Goal: Find specific fact: Find specific fact

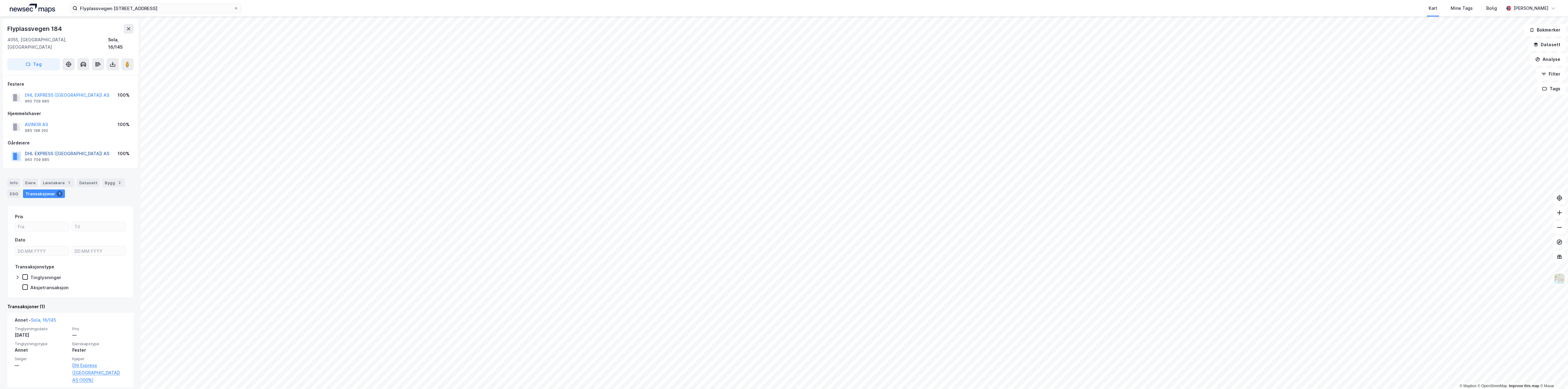
click at [0, 0] on button "DHL EXPRESS ([GEOGRAPHIC_DATA]) AS" at bounding box center [0, 0] width 0 height 0
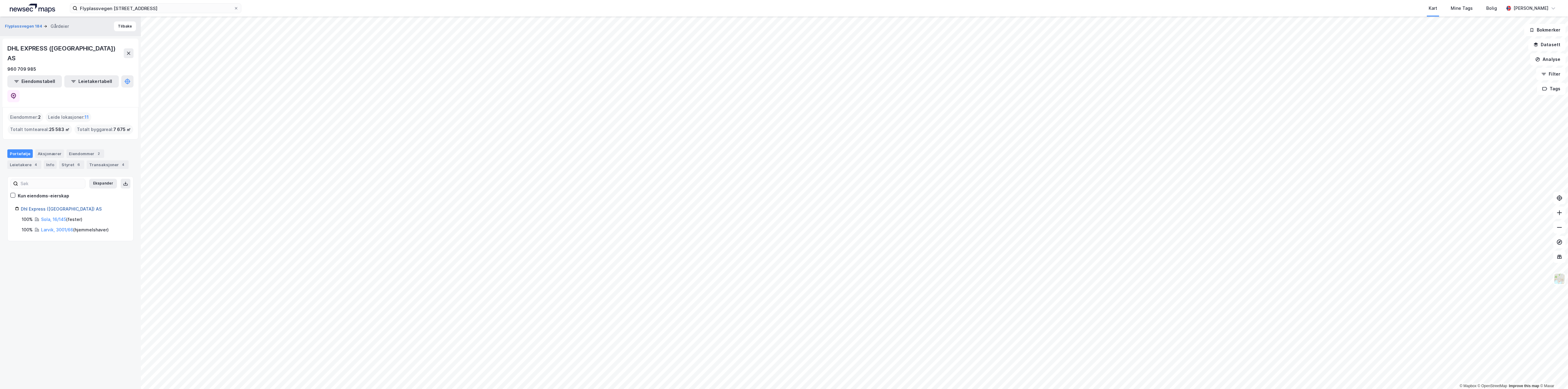
click at [38, 206] on link "Dhl Express ([GEOGRAPHIC_DATA]) AS" at bounding box center [61, 209] width 81 height 5
drag, startPoint x: 43, startPoint y: 60, endPoint x: 7, endPoint y: 58, distance: 36.1
click at [7, 66] on div "960 709 985" at bounding box center [70, 69] width 126 height 7
copy div "960 709 985"
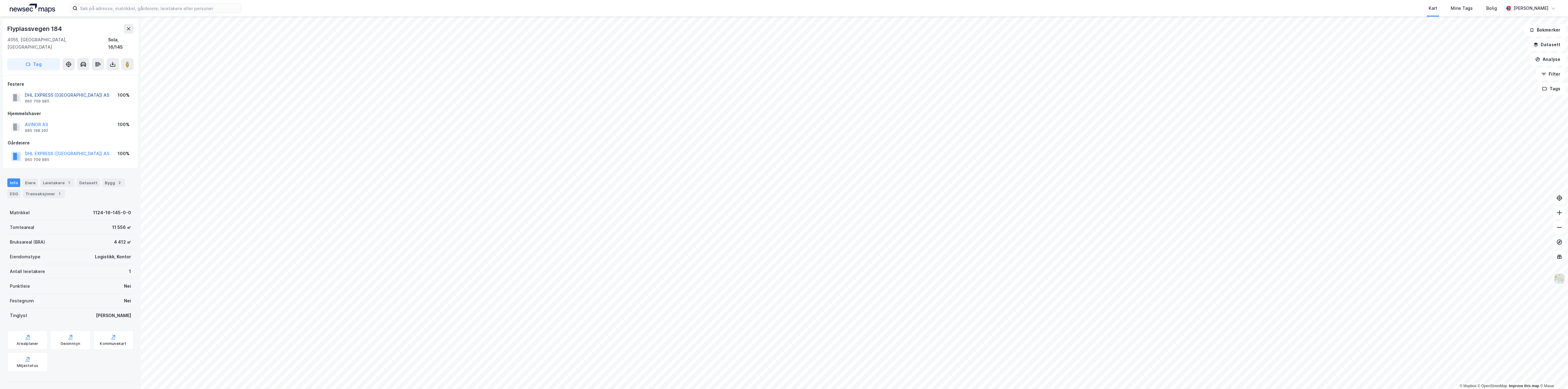
click at [0, 0] on button "DHL EXPRESS ([GEOGRAPHIC_DATA]) AS" at bounding box center [0, 0] width 0 height 0
